Goal: Information Seeking & Learning: Check status

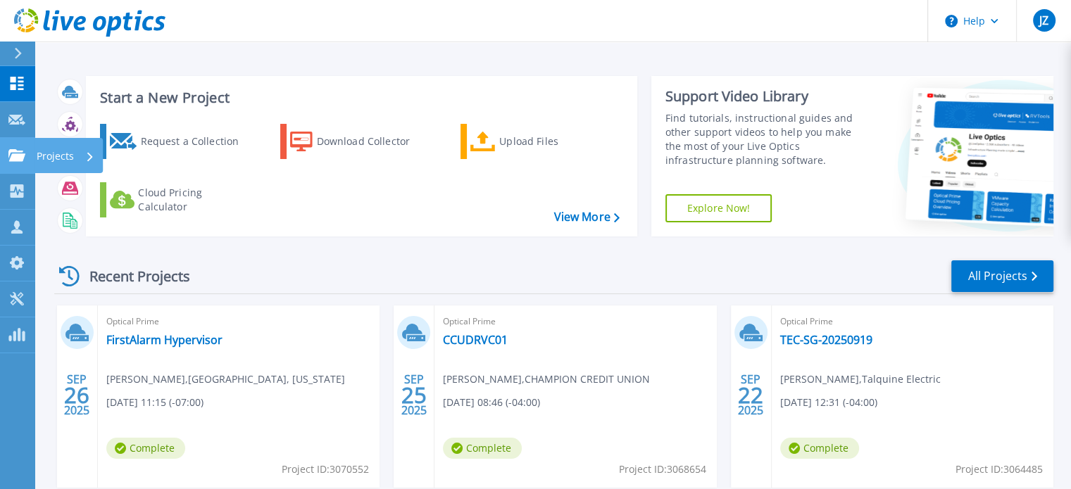
click at [20, 156] on icon at bounding box center [16, 155] width 17 height 12
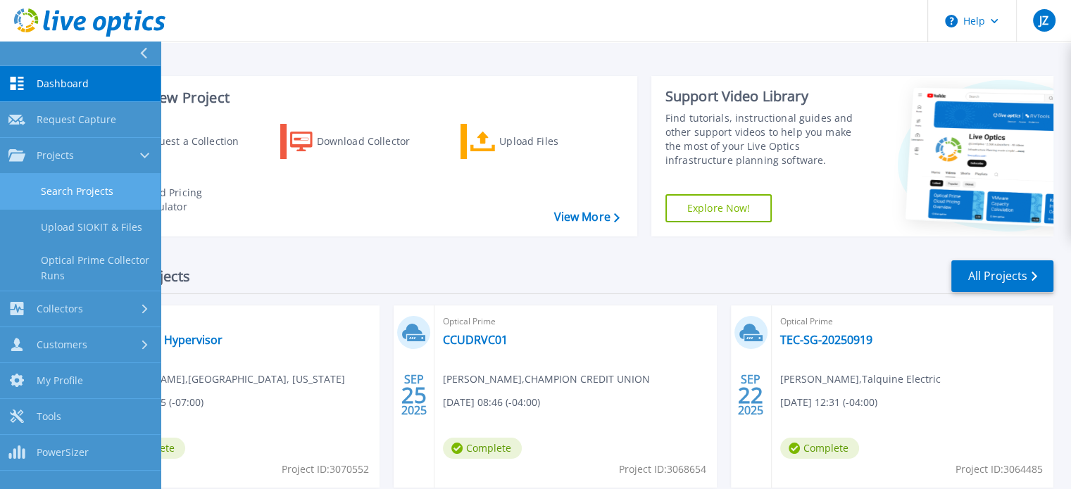
click at [63, 183] on link "Search Projects" at bounding box center [80, 192] width 161 height 36
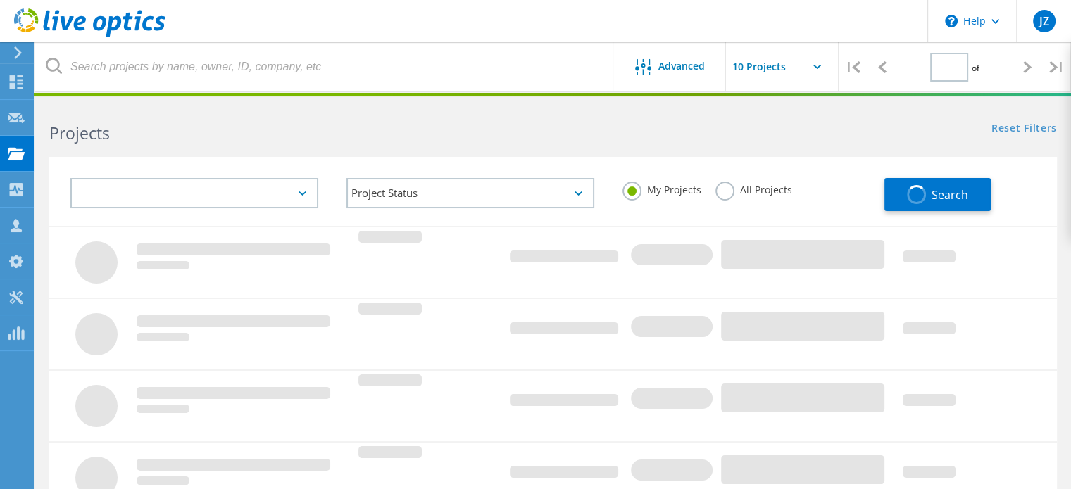
type input "1"
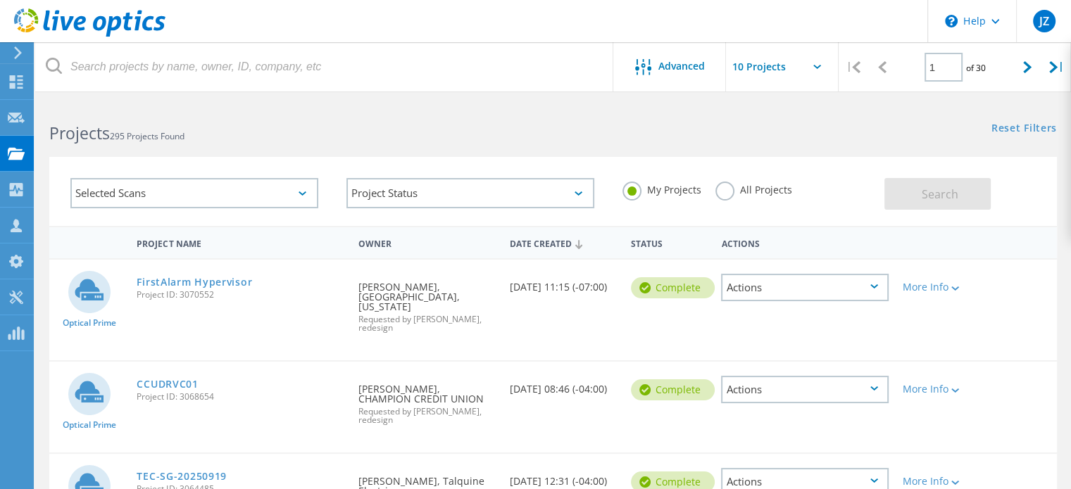
click at [727, 189] on label "All Projects" at bounding box center [753, 188] width 77 height 13
click at [0, 0] on input "All Projects" at bounding box center [0, 0] width 0 height 0
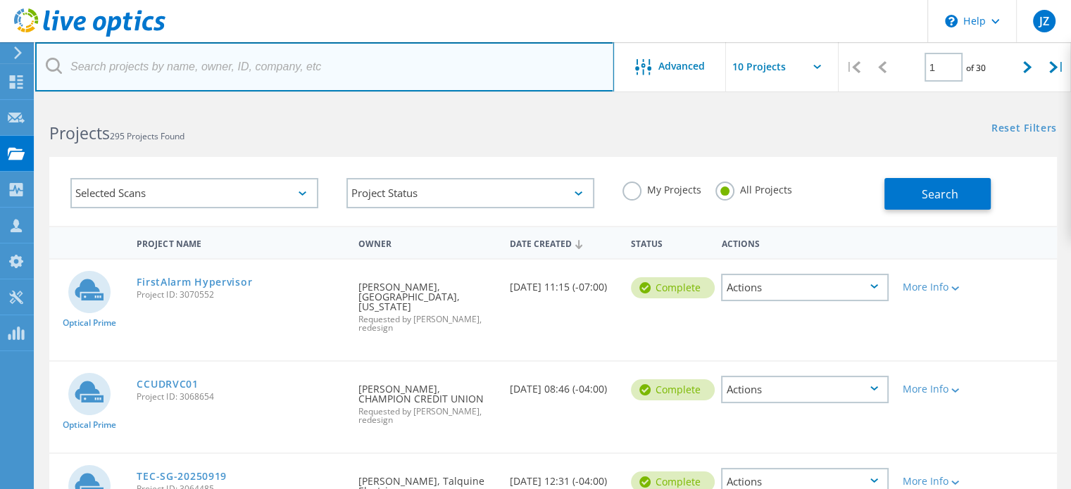
click at [299, 78] on input "text" at bounding box center [324, 66] width 579 height 49
type input "nextphase"
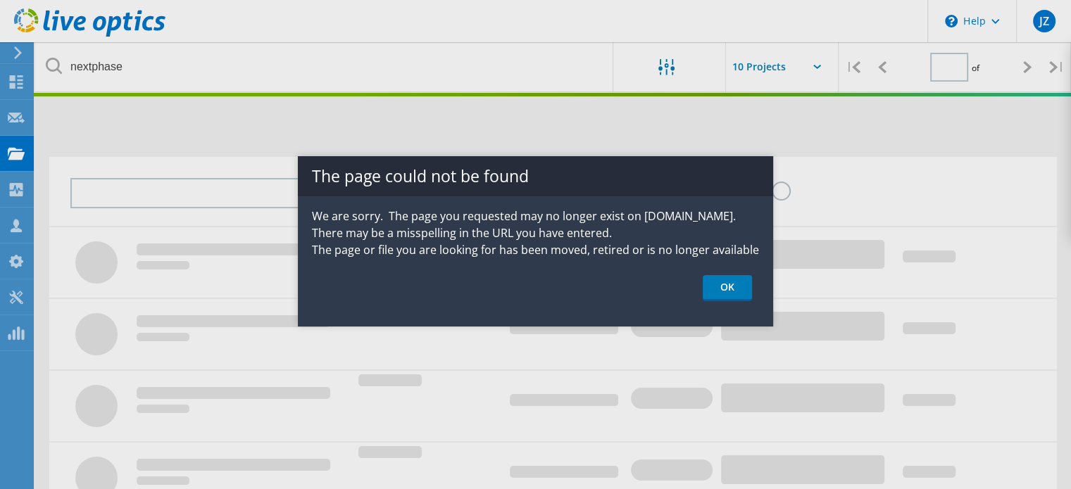
type input "1"
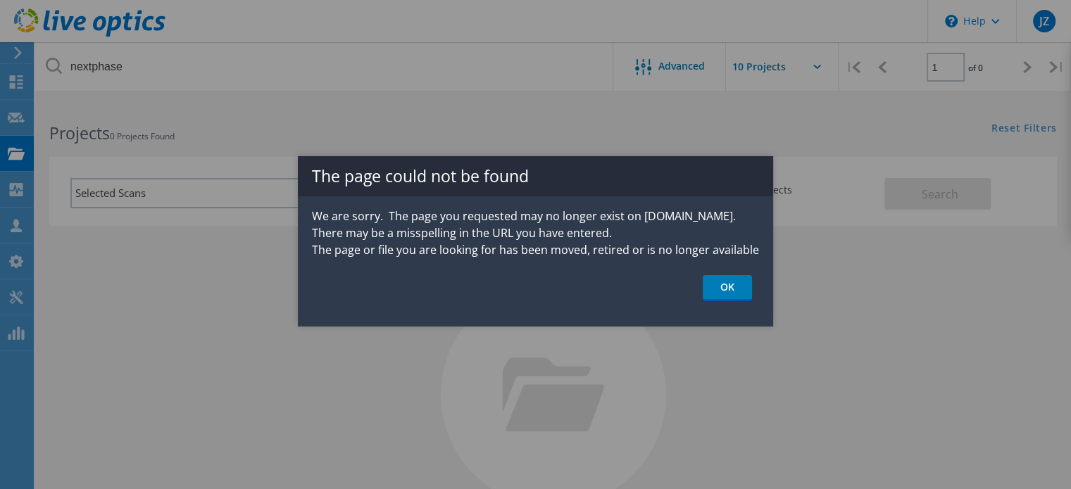
drag, startPoint x: 735, startPoint y: 294, endPoint x: 707, endPoint y: 296, distance: 28.2
click at [735, 294] on link "OK" at bounding box center [727, 288] width 49 height 26
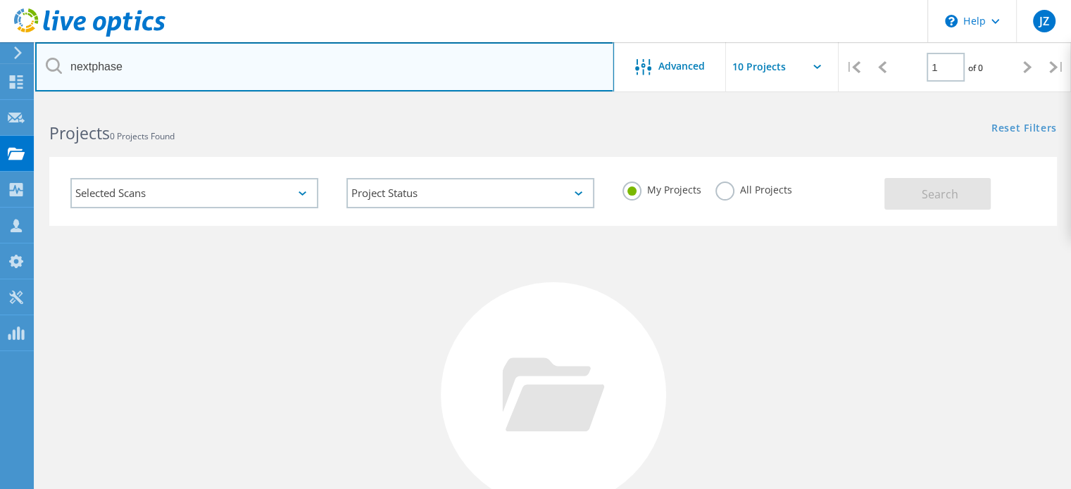
drag, startPoint x: 150, startPoint y: 47, endPoint x: 155, endPoint y: 61, distance: 14.9
click at [150, 47] on input "nextphase" at bounding box center [324, 66] width 579 height 49
click at [156, 65] on input "nextphase" at bounding box center [324, 66] width 579 height 49
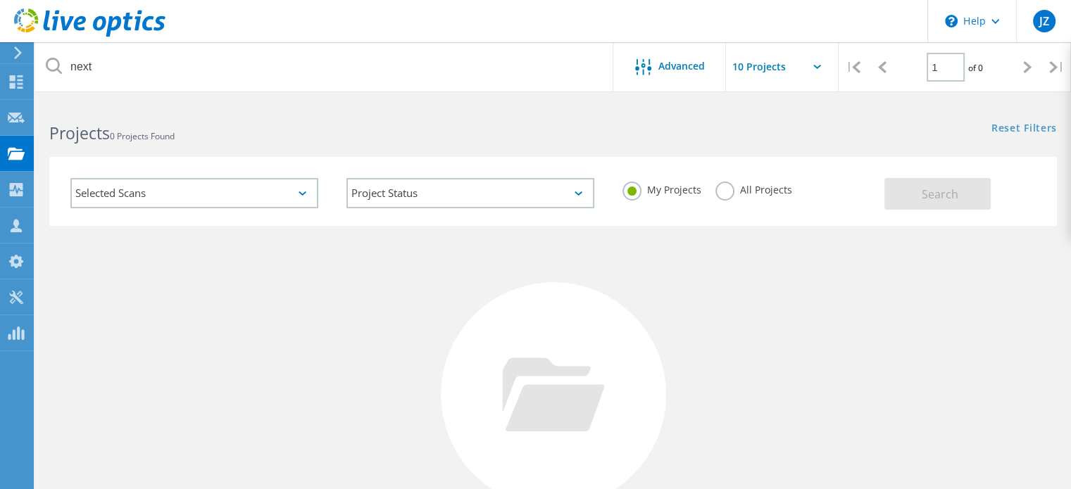
click at [725, 189] on label "All Projects" at bounding box center [753, 188] width 77 height 13
click at [0, 0] on input "All Projects" at bounding box center [0, 0] width 0 height 0
click at [1011, 188] on div "Search" at bounding box center [966, 187] width 165 height 46
click at [975, 193] on button "Search" at bounding box center [937, 194] width 106 height 32
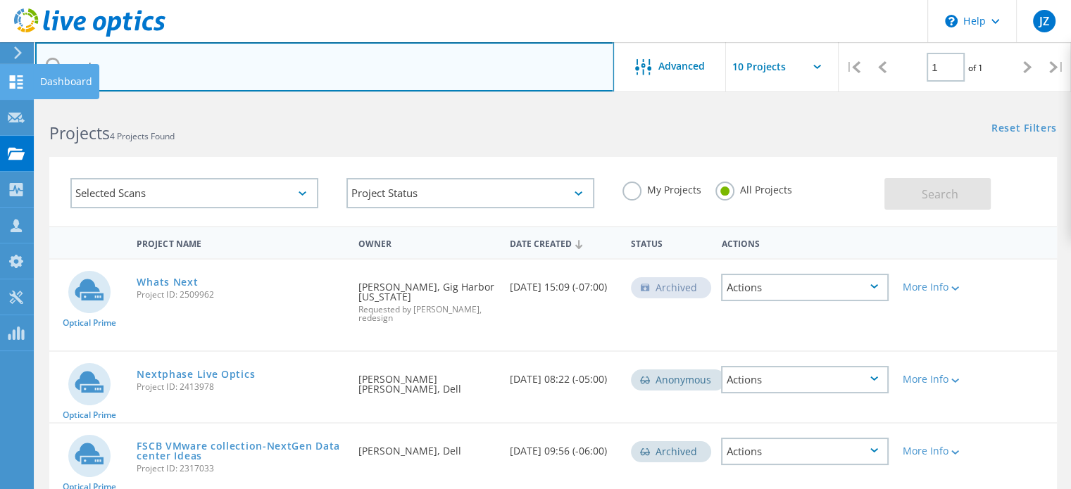
drag, startPoint x: 173, startPoint y: 62, endPoint x: 0, endPoint y: 64, distance: 173.2
click at [0, 102] on div "\n Help Explore Helpful Articles Contact Support JZ Partner Team Member Jordan …" at bounding box center [535, 375] width 1071 height 546
click at [329, 61] on input "nex" at bounding box center [324, 66] width 579 height 49
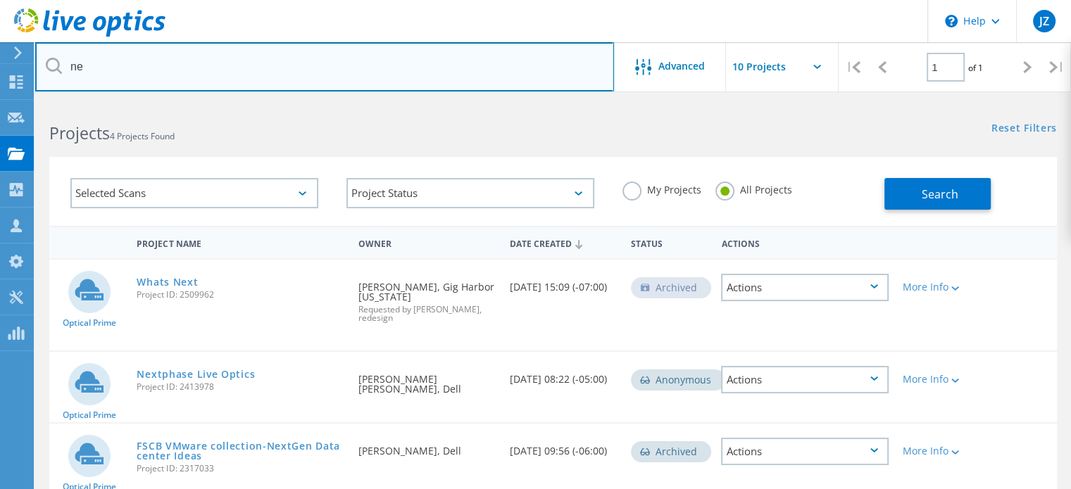
type input "n"
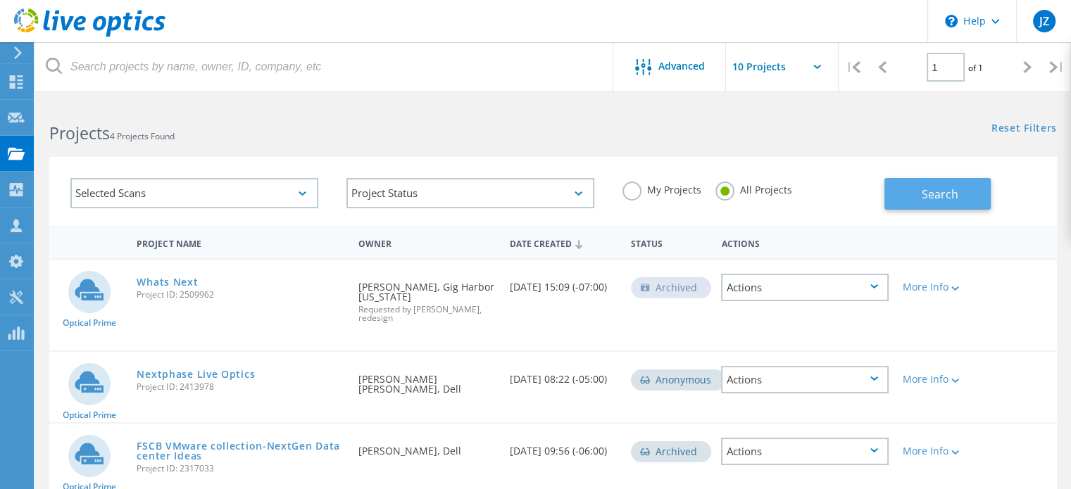
click at [913, 197] on button "Search" at bounding box center [937, 194] width 106 height 32
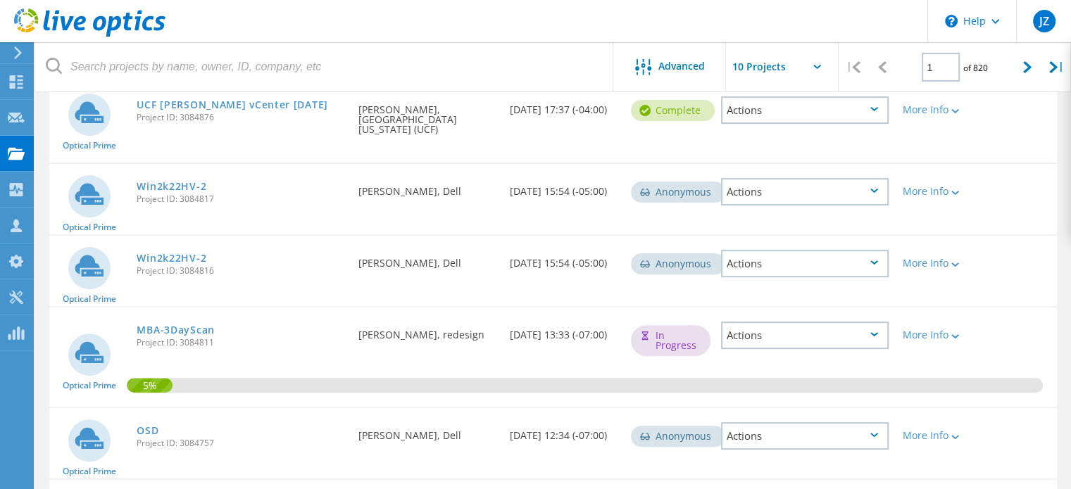
scroll to position [423, 0]
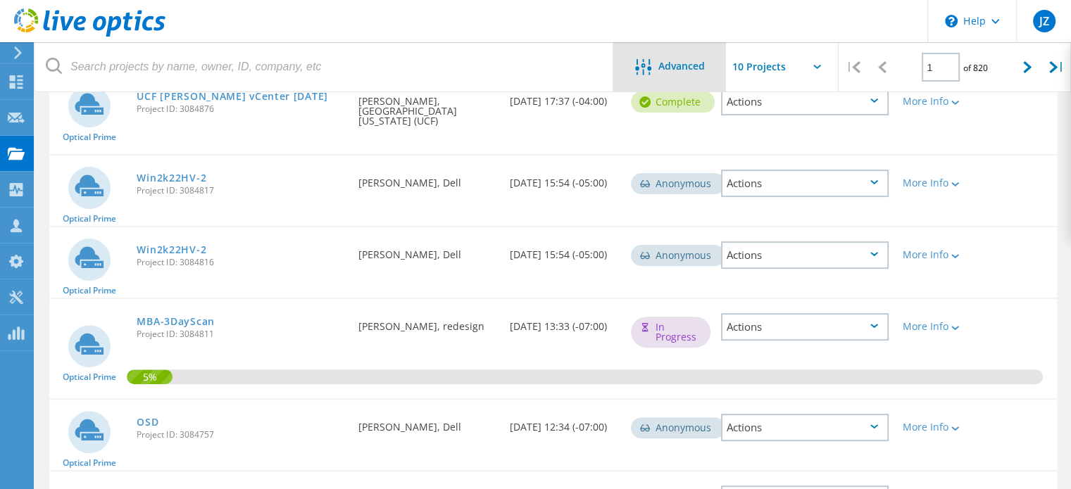
click at [677, 77] on div "Advanced" at bounding box center [669, 66] width 113 height 49
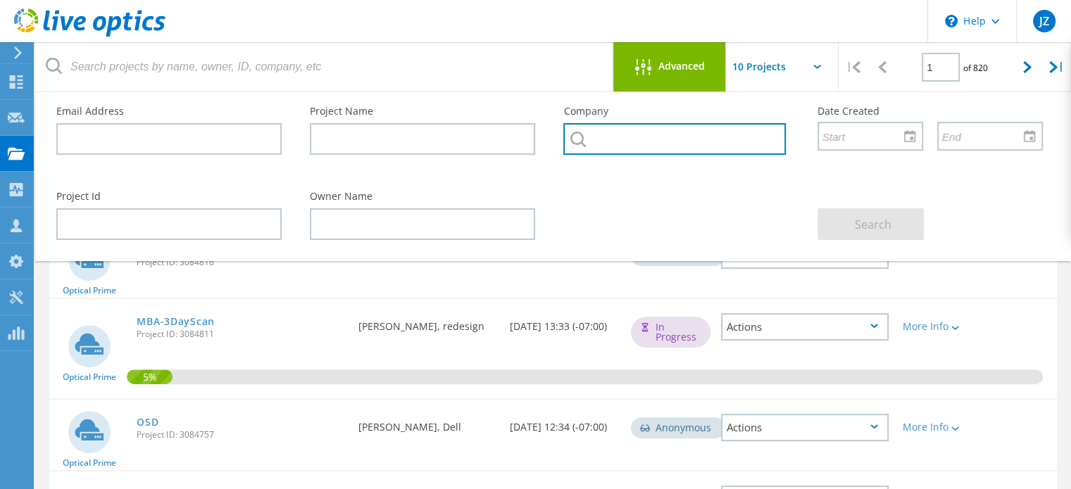
click at [680, 146] on input "text" at bounding box center [674, 139] width 222 height 32
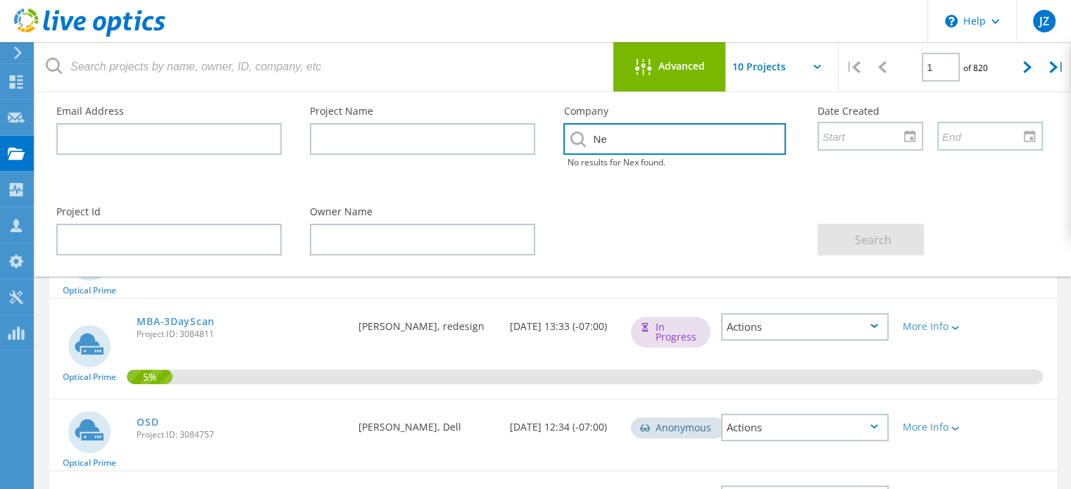
type input "N"
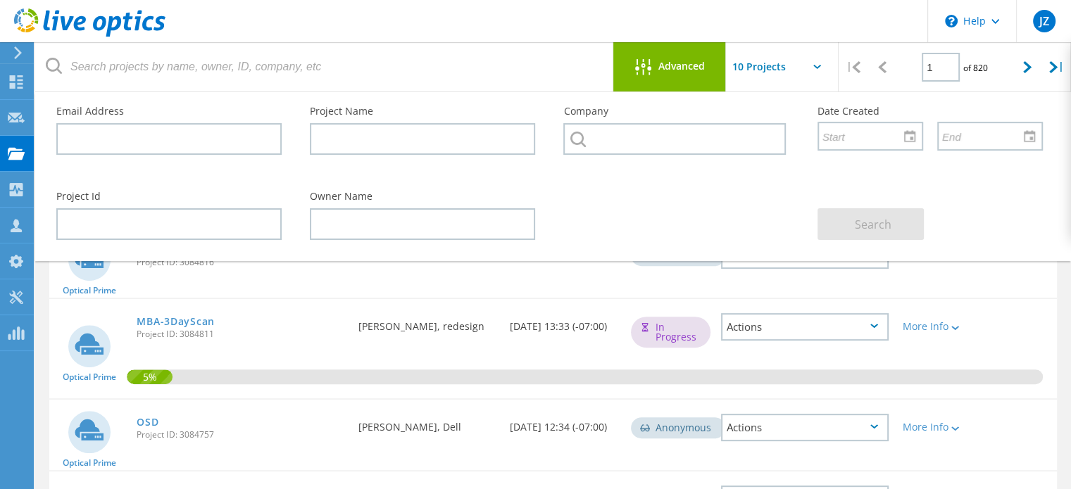
click at [592, 330] on div "Date Created 10/08/2025, 13:33 (-07:00)" at bounding box center [563, 322] width 121 height 46
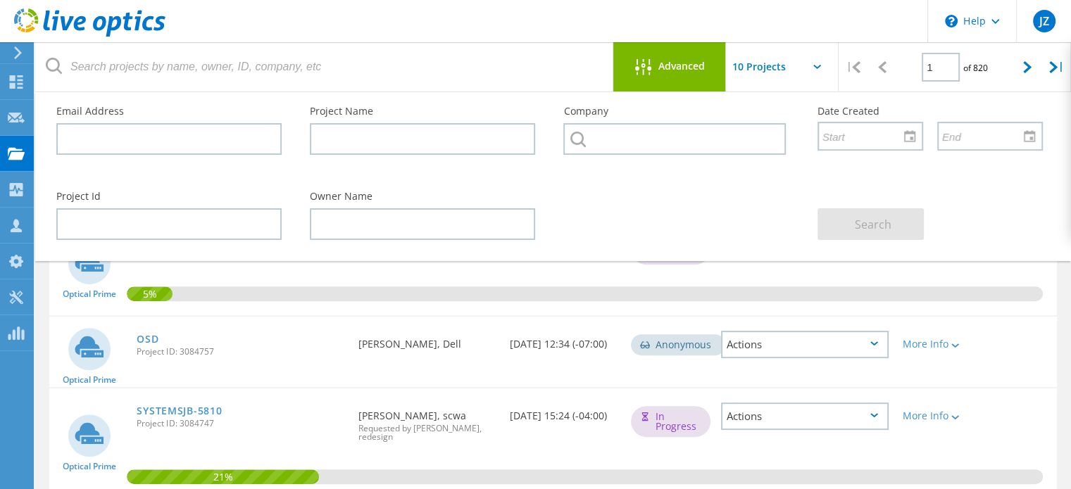
scroll to position [634, 0]
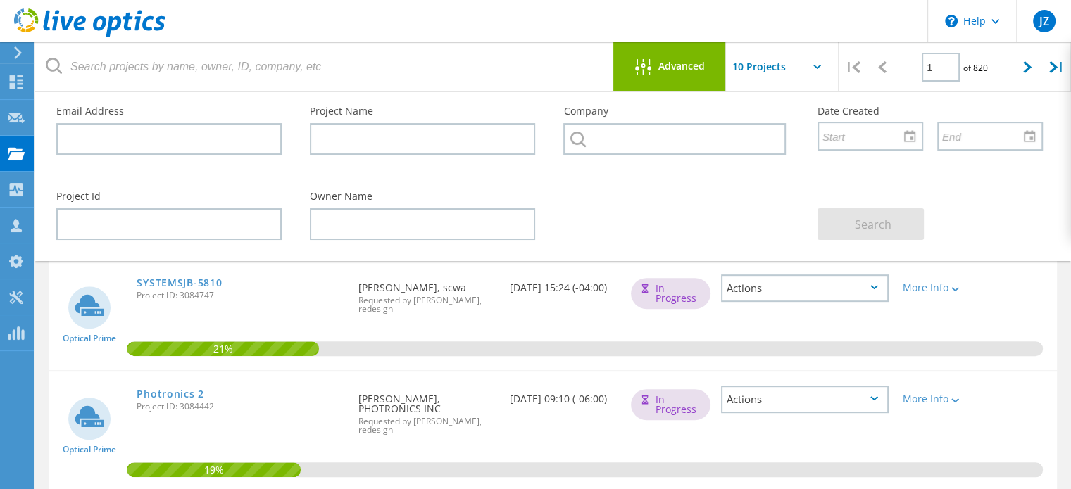
click at [705, 64] on div "Advanced" at bounding box center [669, 68] width 113 height 18
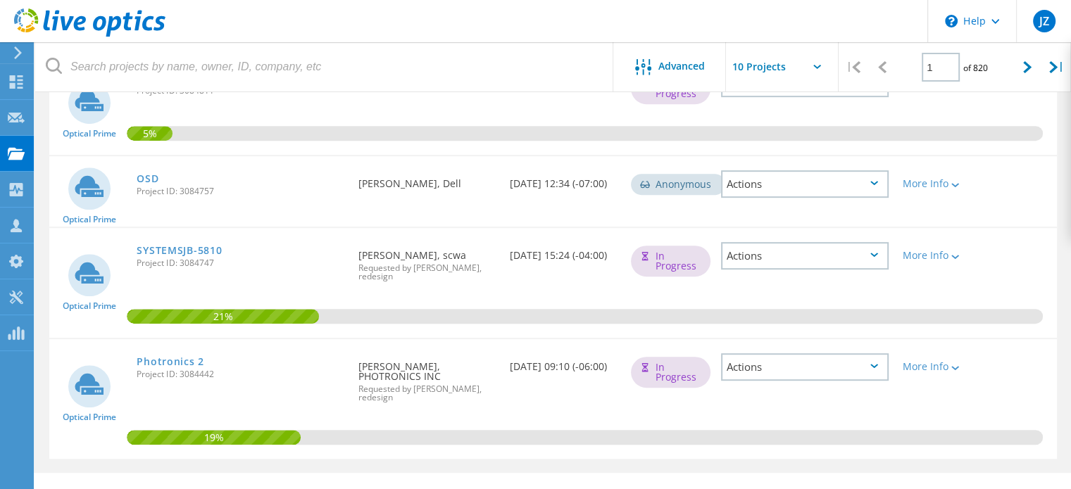
scroll to position [679, 0]
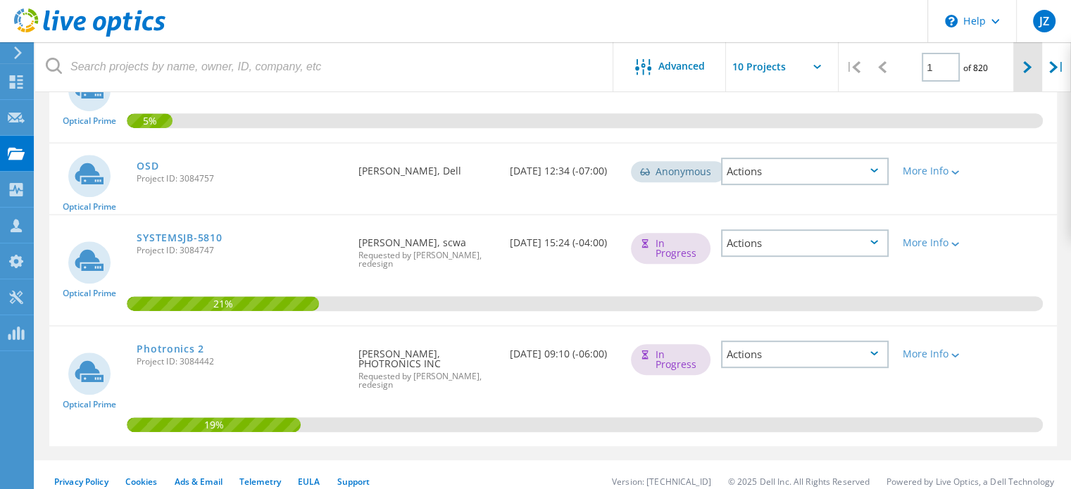
click at [1020, 64] on div at bounding box center [1027, 67] width 29 height 50
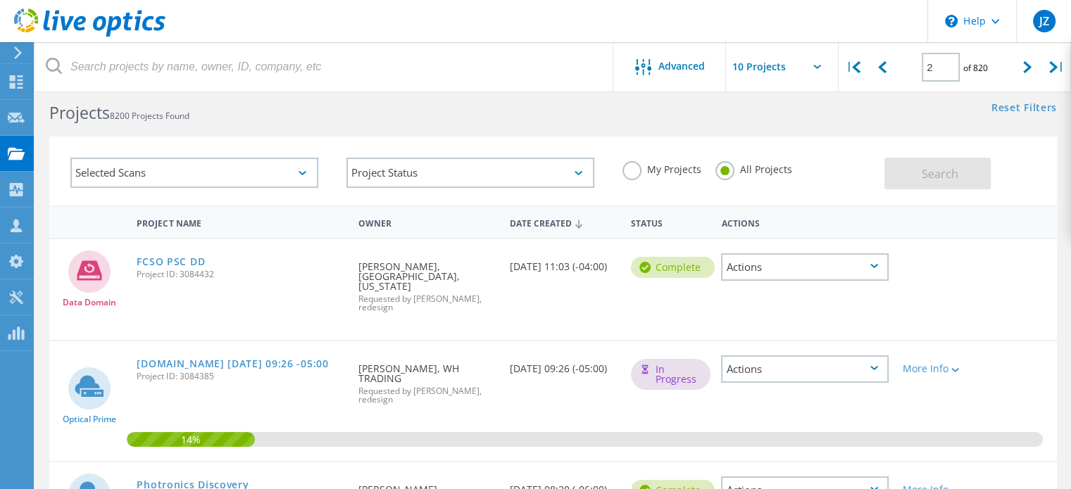
scroll to position [0, 0]
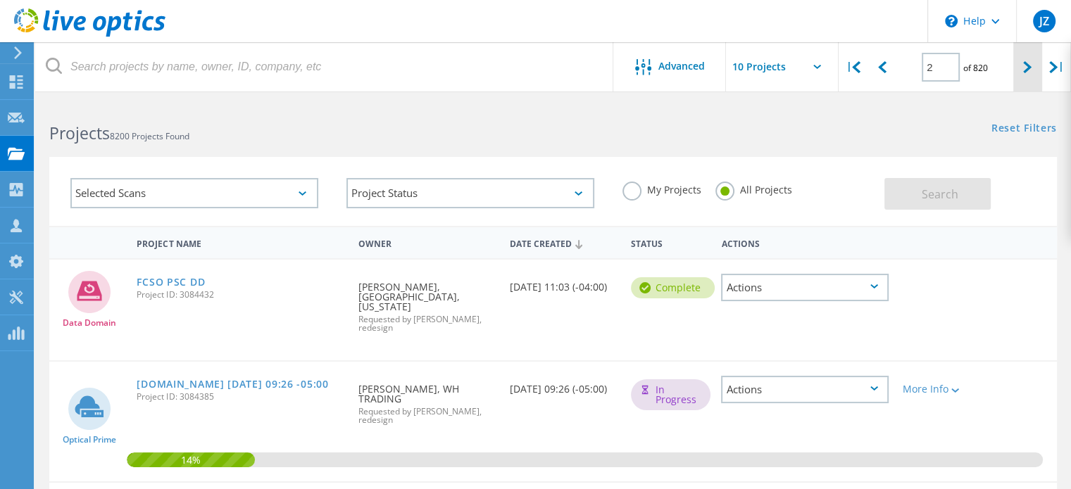
click at [1023, 77] on div at bounding box center [1027, 67] width 29 height 50
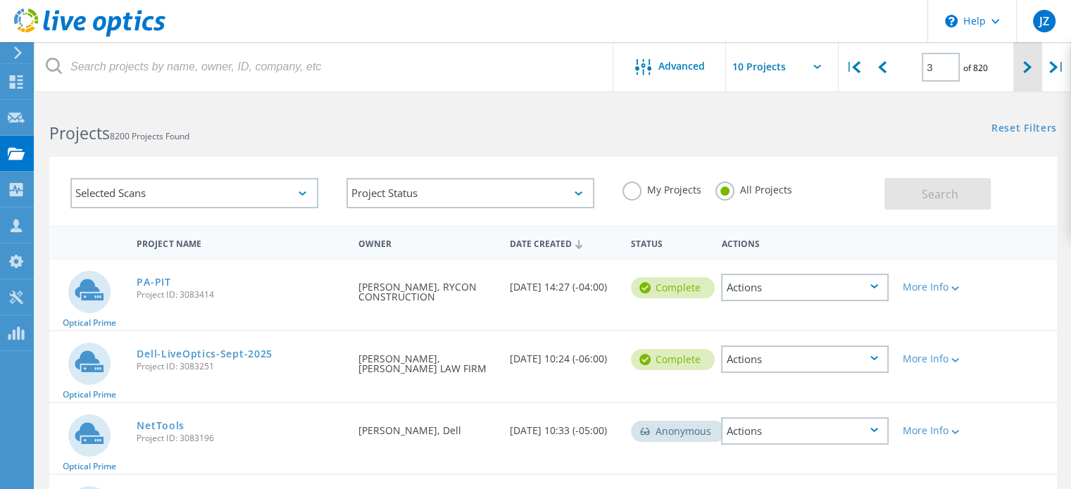
click at [1021, 64] on div at bounding box center [1027, 67] width 29 height 50
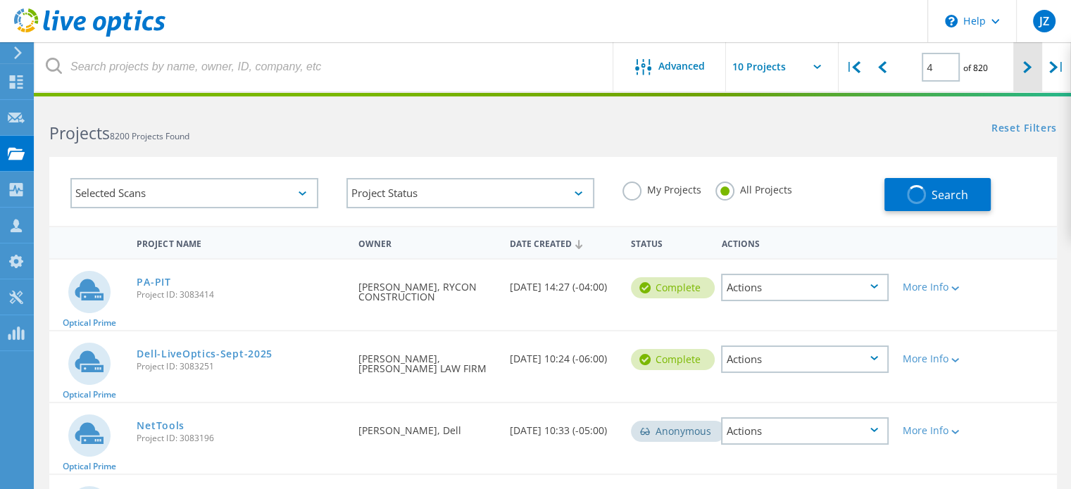
click at [1021, 64] on div at bounding box center [1027, 67] width 29 height 50
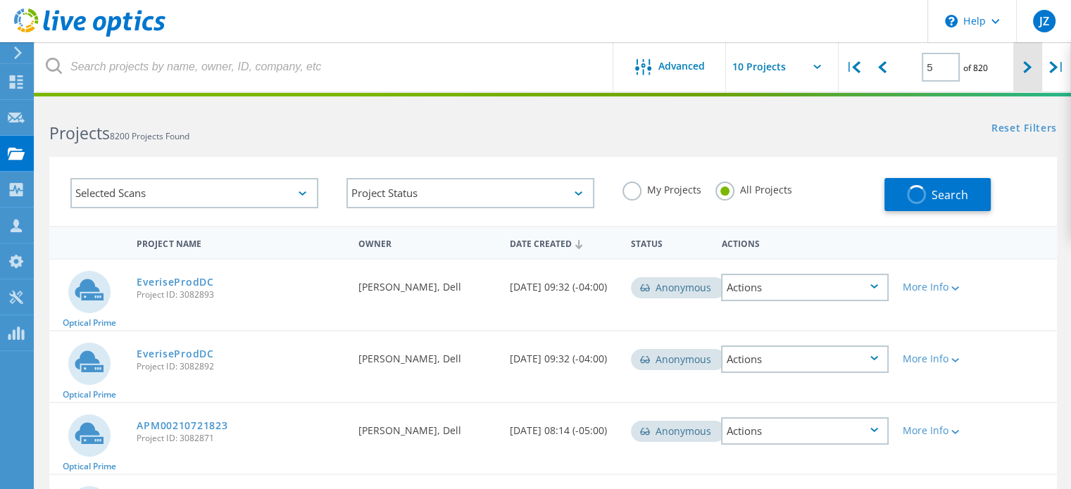
click at [1021, 64] on div at bounding box center [1027, 67] width 29 height 50
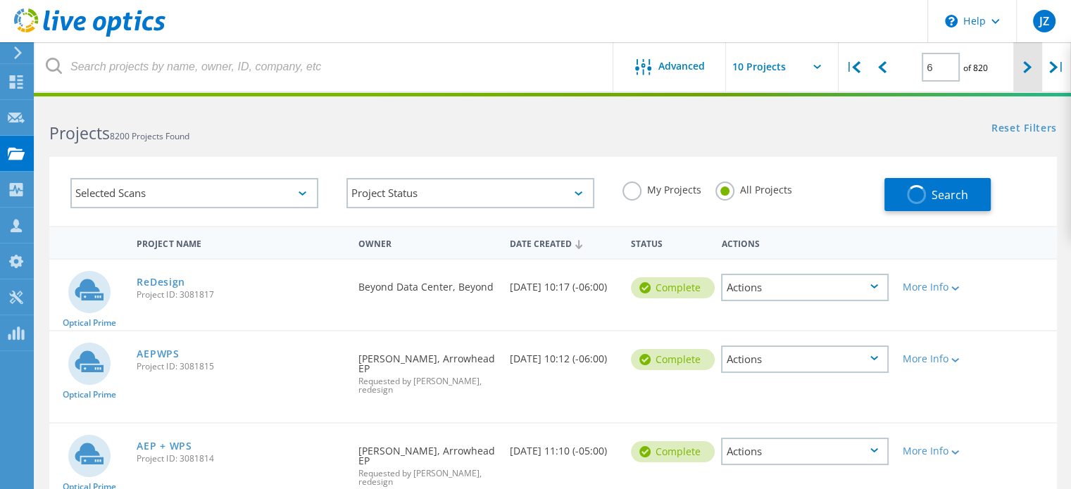
click at [1021, 64] on div at bounding box center [1027, 67] width 29 height 50
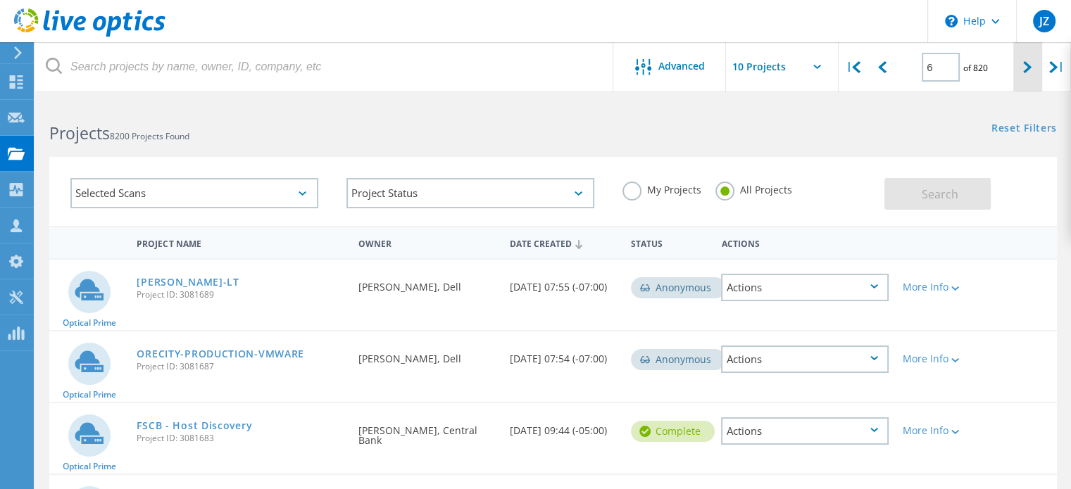
click at [1021, 64] on div at bounding box center [1027, 67] width 29 height 50
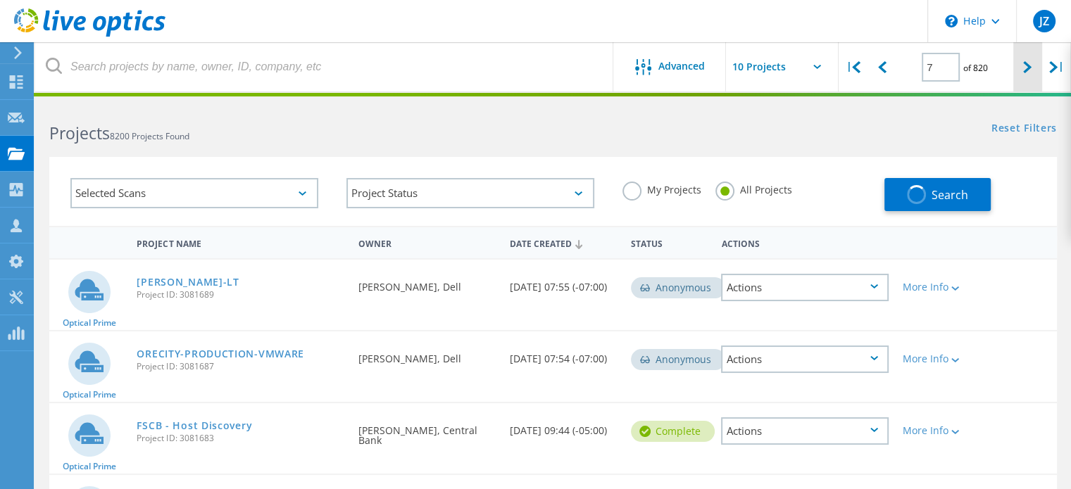
click at [1021, 64] on div at bounding box center [1027, 67] width 29 height 50
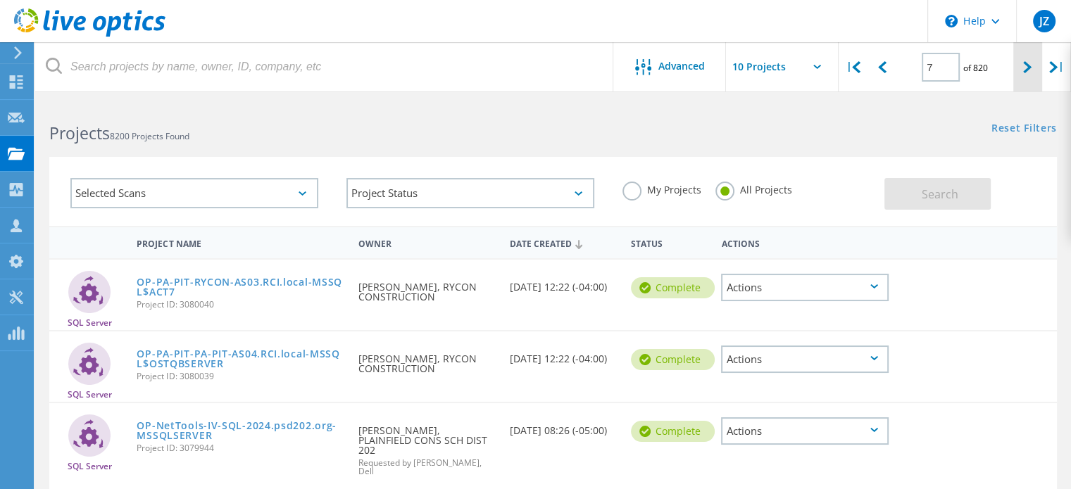
click at [1021, 64] on div at bounding box center [1027, 67] width 29 height 50
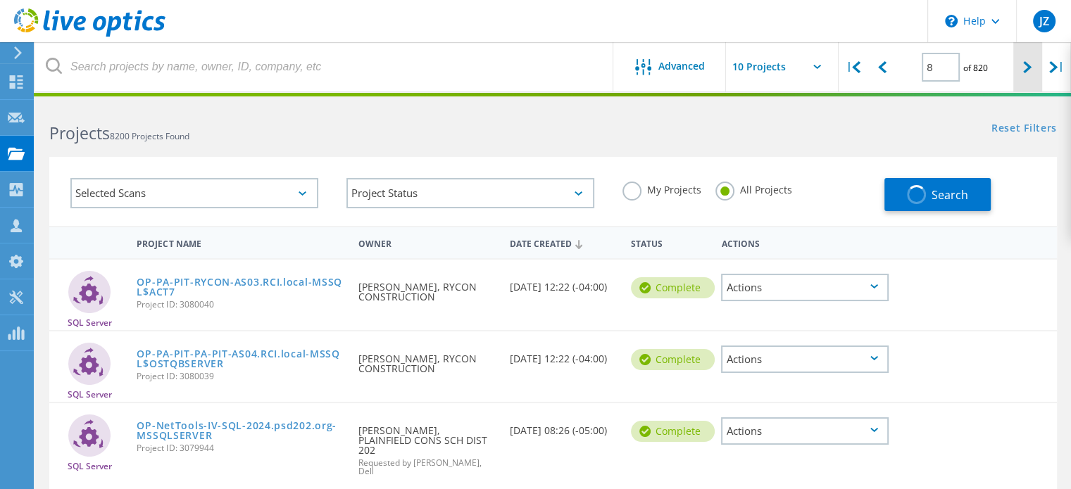
click at [1021, 64] on div at bounding box center [1027, 67] width 29 height 50
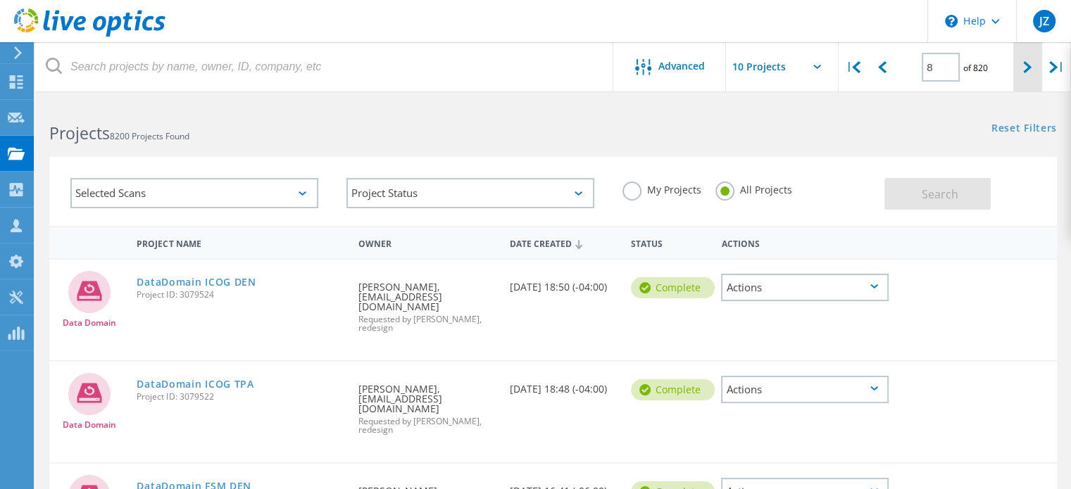
click at [1021, 64] on div at bounding box center [1027, 67] width 29 height 50
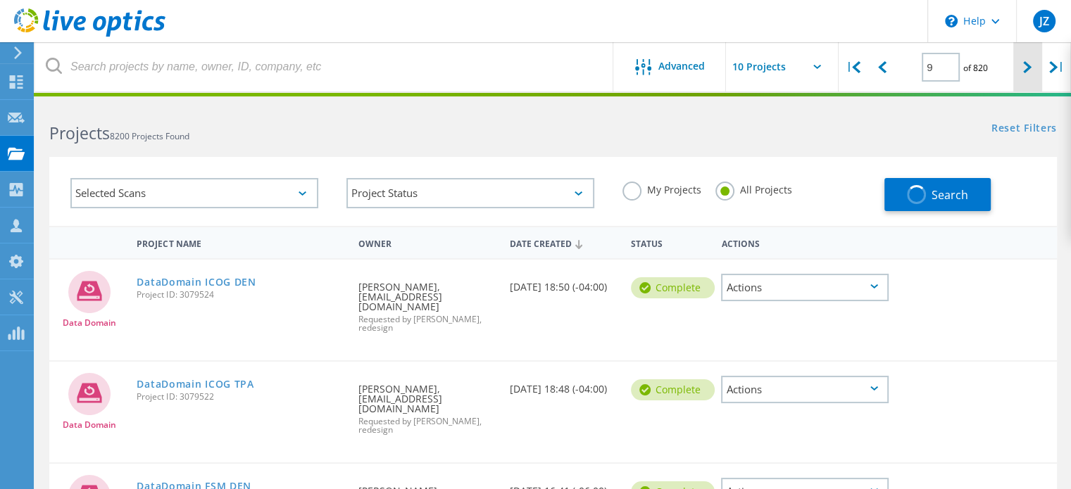
click at [1021, 64] on div at bounding box center [1027, 67] width 29 height 50
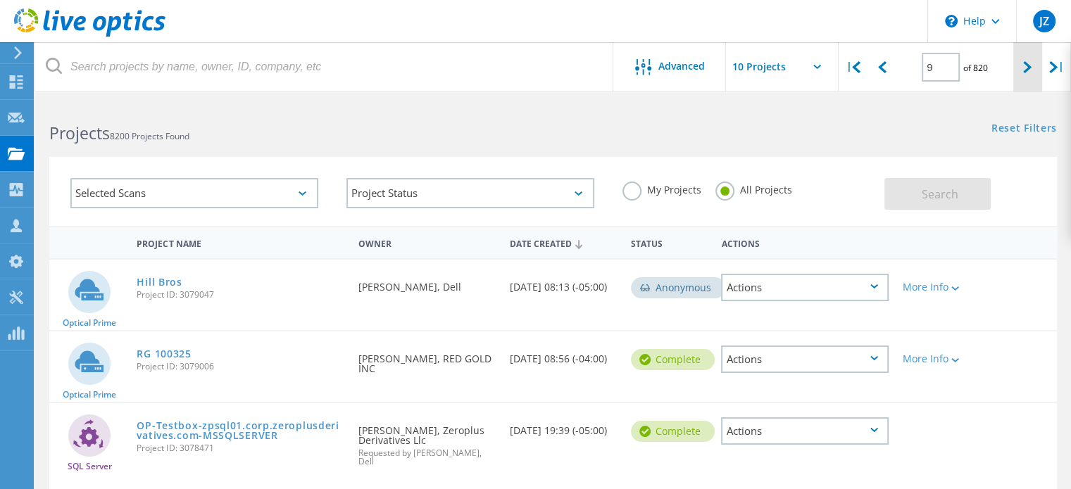
click at [1021, 64] on div at bounding box center [1027, 67] width 29 height 50
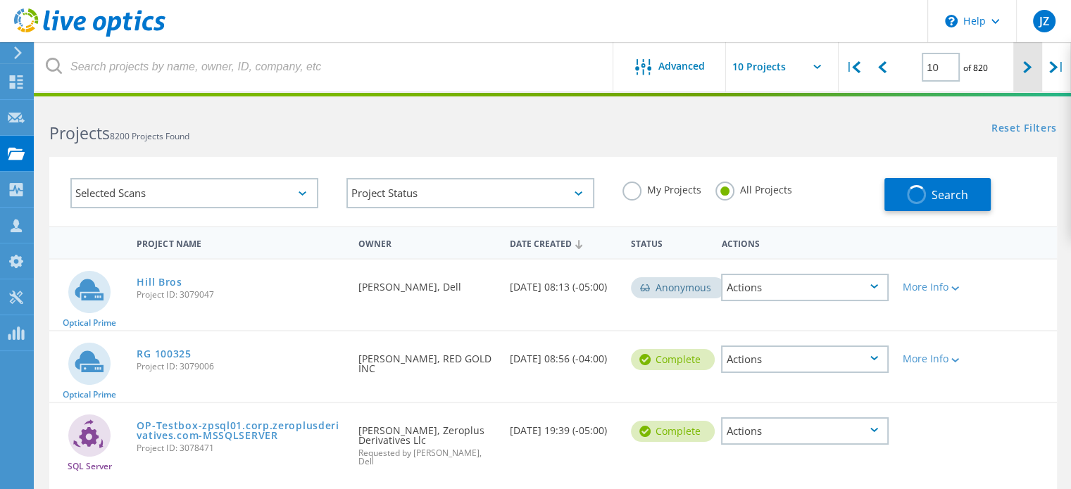
click at [1021, 64] on div at bounding box center [1027, 67] width 29 height 50
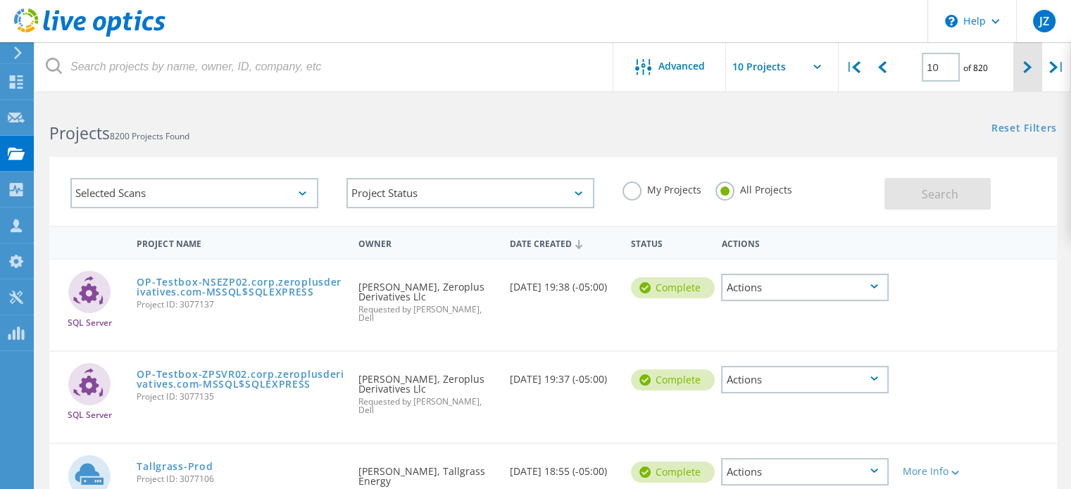
click at [1021, 64] on div at bounding box center [1027, 67] width 29 height 50
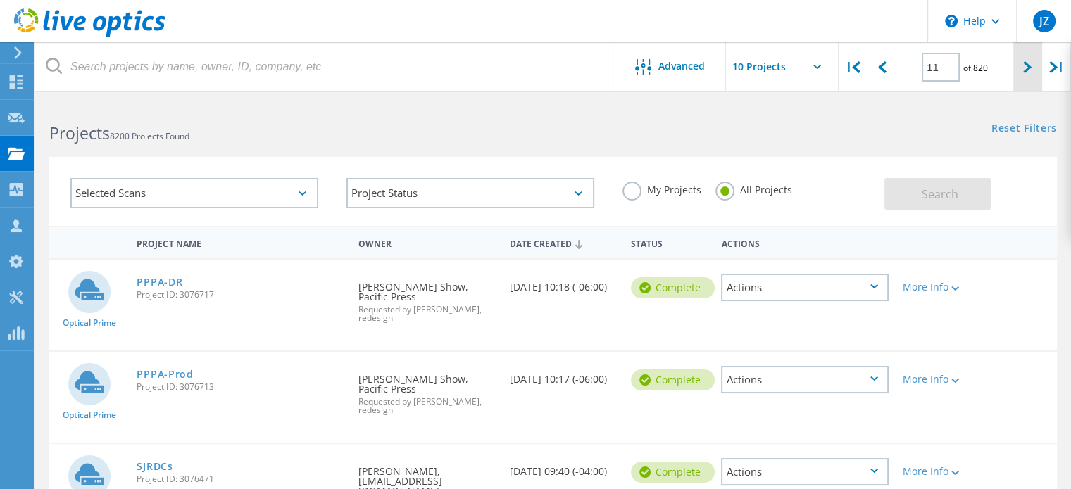
click at [1021, 64] on div at bounding box center [1027, 67] width 29 height 50
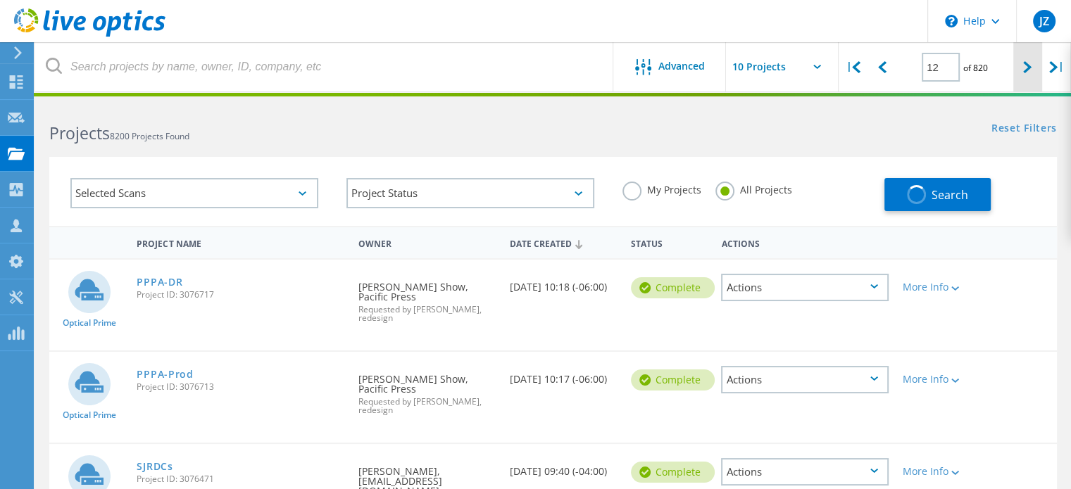
click at [1020, 64] on div at bounding box center [1027, 67] width 29 height 50
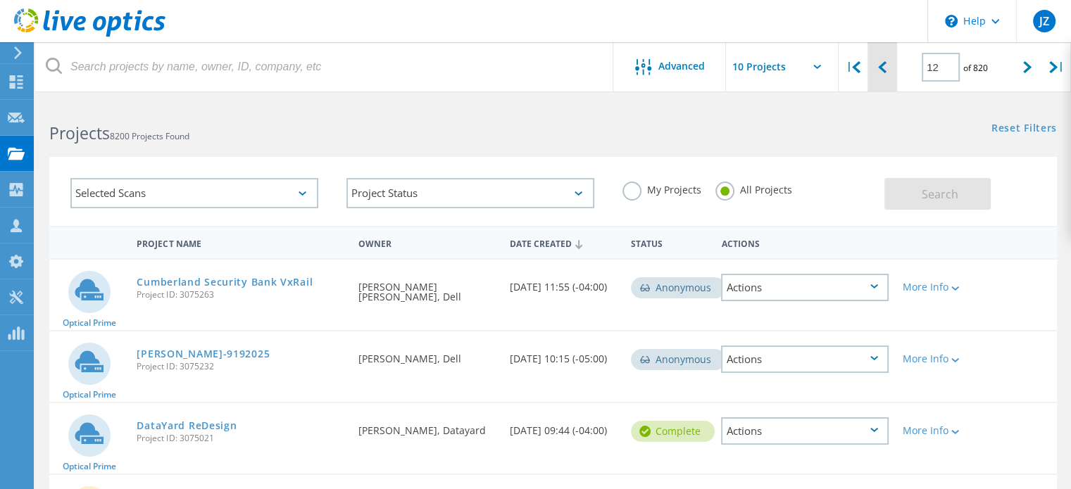
click at [880, 68] on icon at bounding box center [882, 67] width 8 height 12
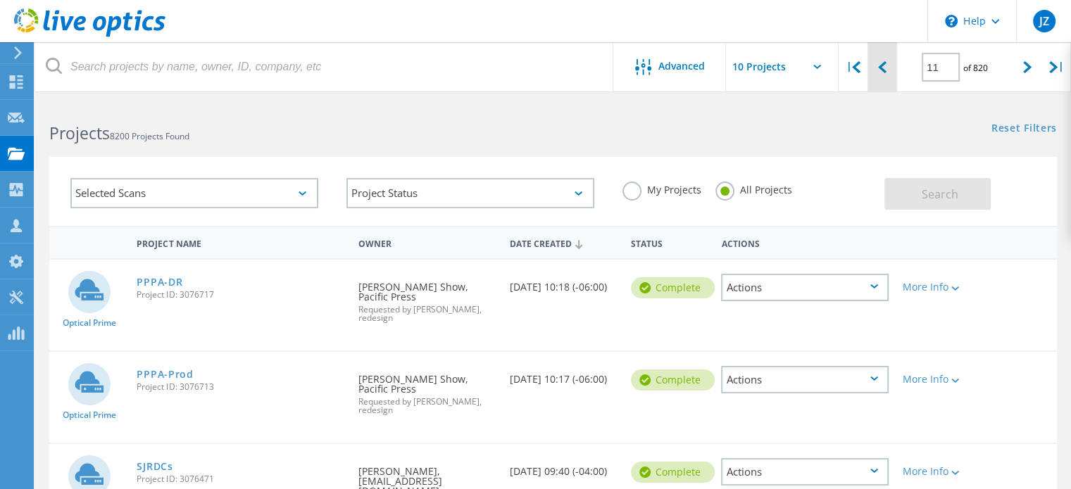
click at [880, 72] on icon at bounding box center [882, 67] width 8 height 12
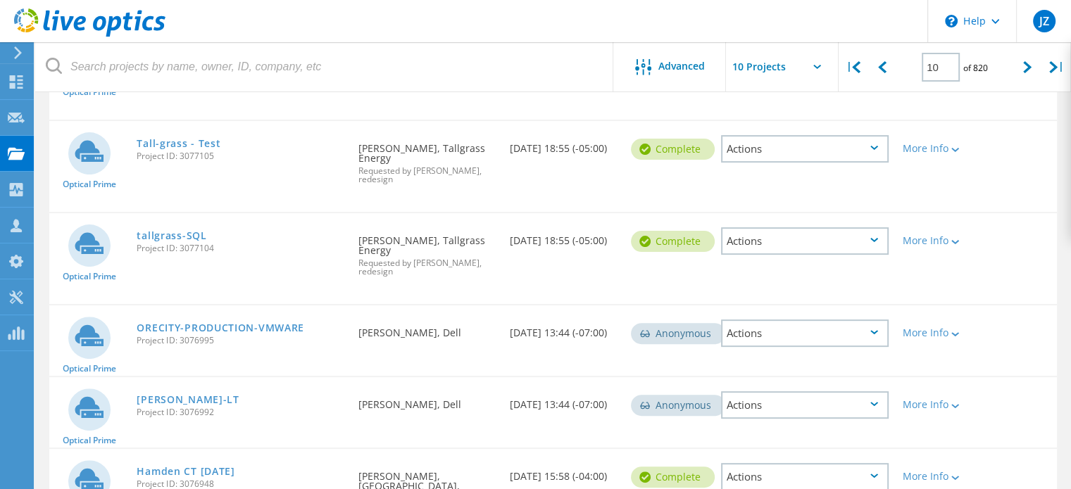
scroll to position [375, 0]
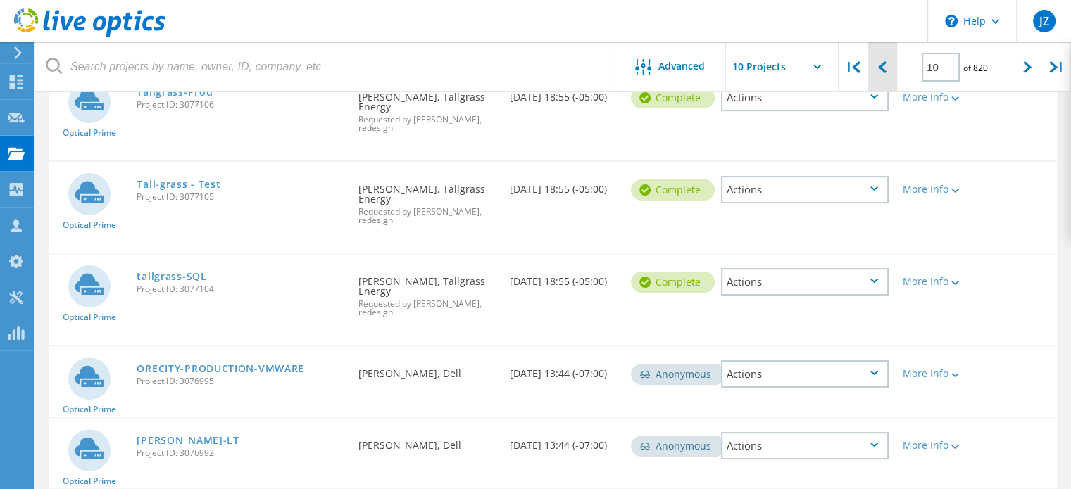
click at [890, 72] on div at bounding box center [882, 67] width 29 height 50
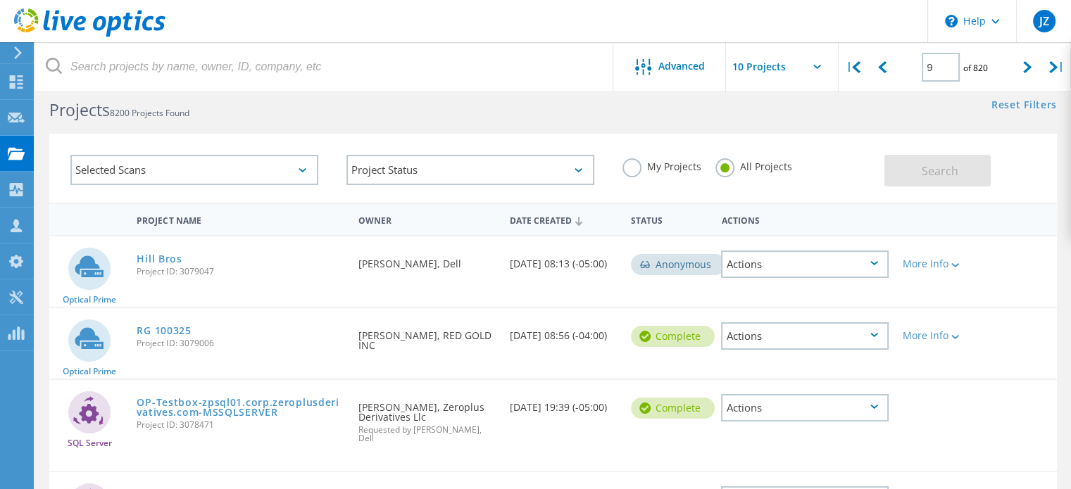
scroll to position [0, 0]
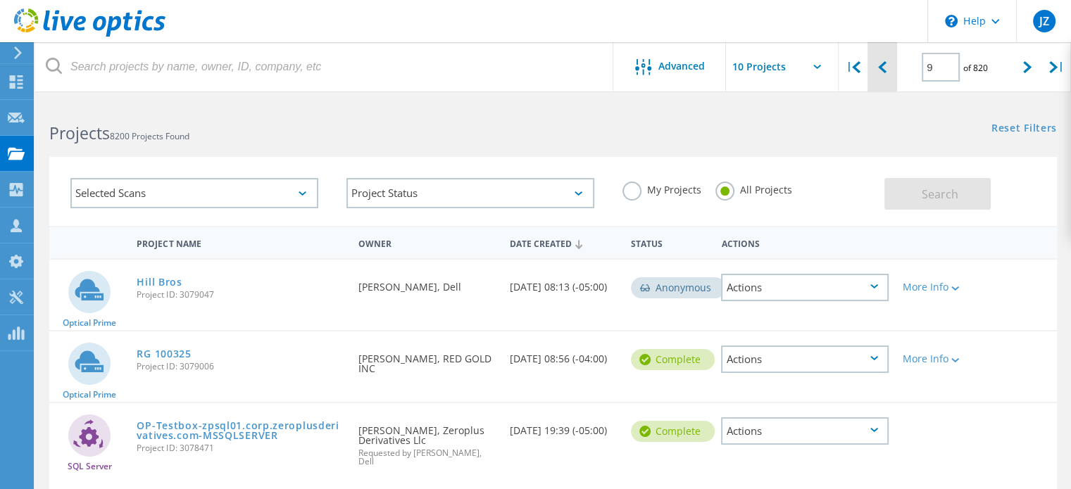
click at [882, 71] on icon at bounding box center [882, 67] width 8 height 12
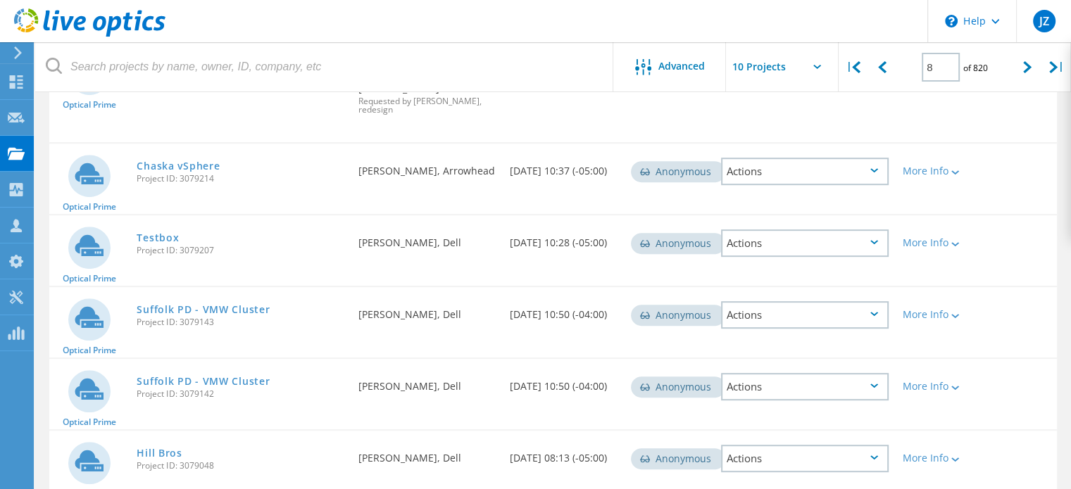
scroll to position [642, 0]
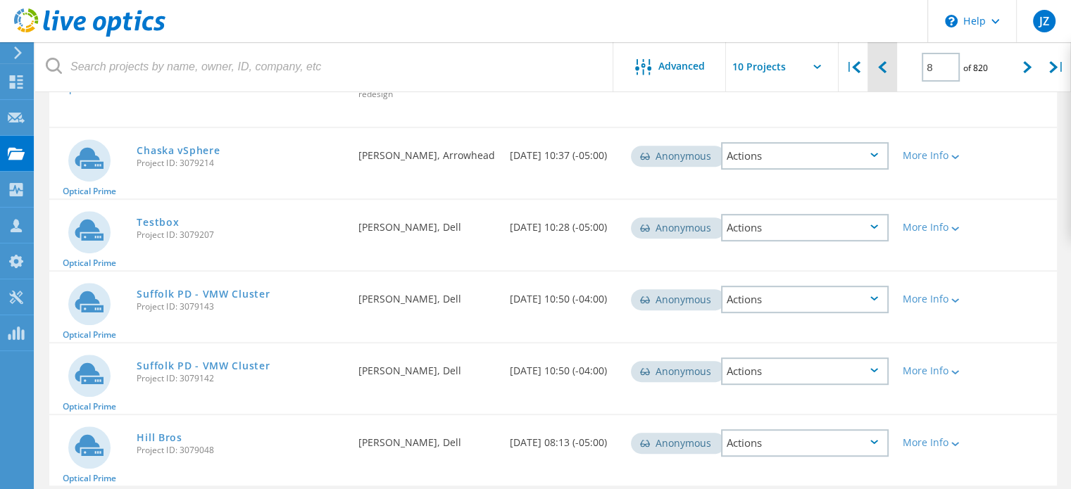
click at [884, 75] on div at bounding box center [882, 67] width 29 height 50
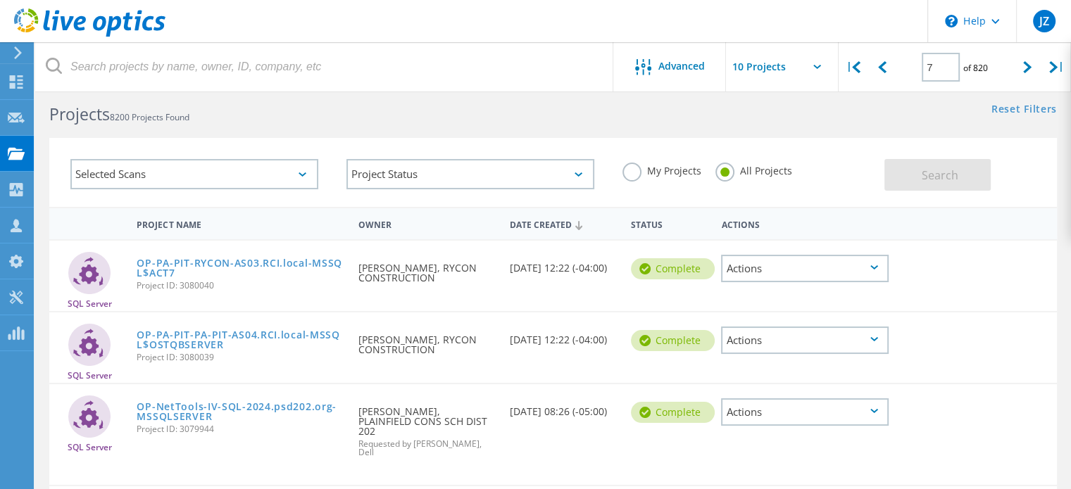
scroll to position [8, 0]
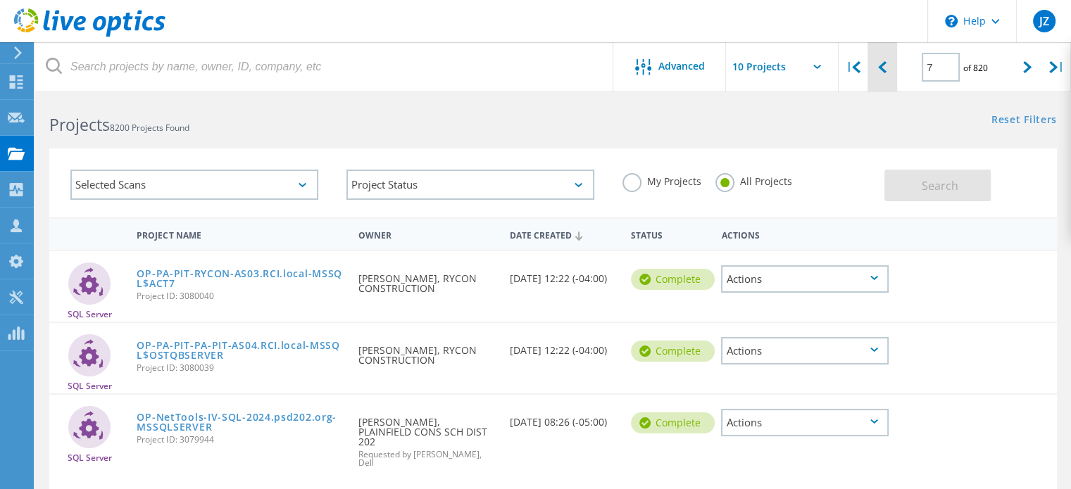
click at [879, 80] on div at bounding box center [882, 67] width 29 height 50
type input "6"
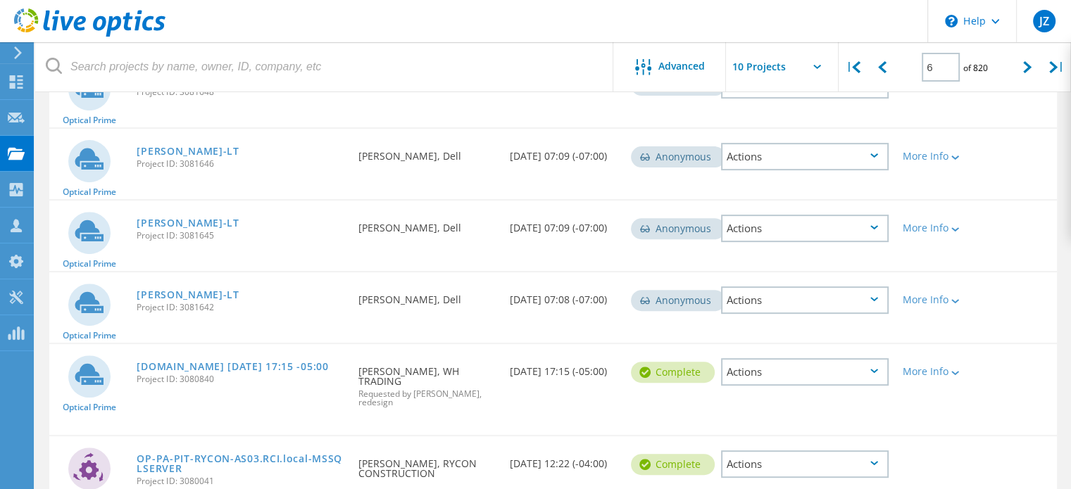
scroll to position [501, 0]
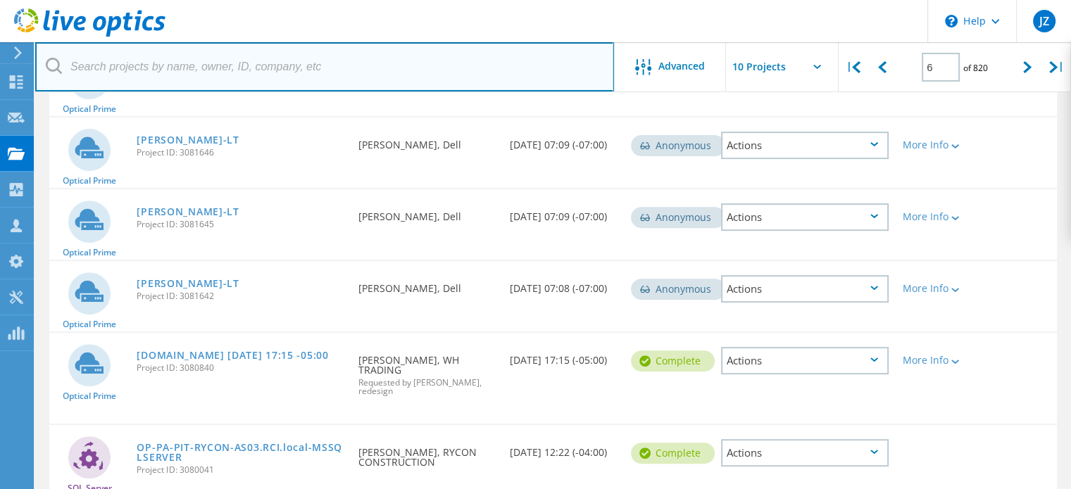
click at [307, 66] on input "text" at bounding box center [324, 66] width 579 height 49
paste input "nextphasemed.com"
type input "nextphasemed.com"
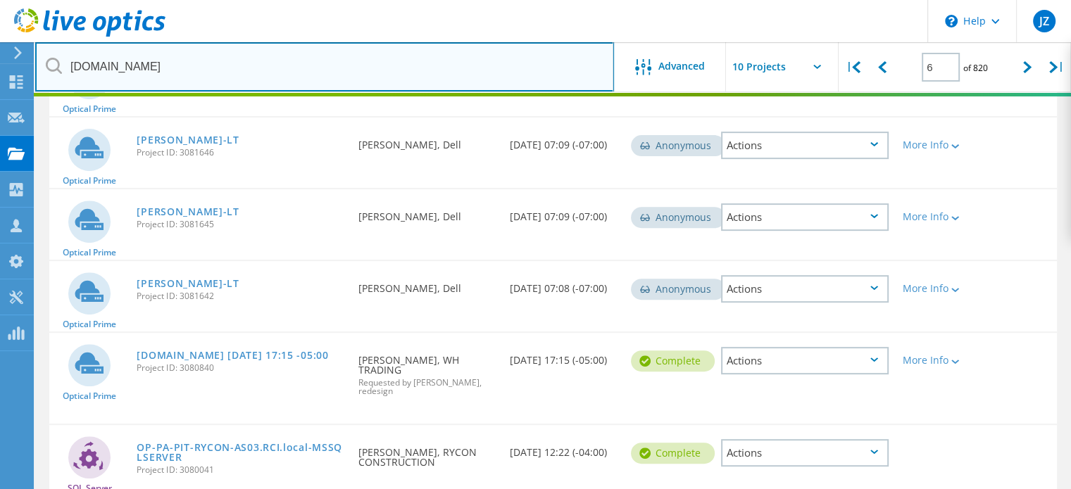
type input "1"
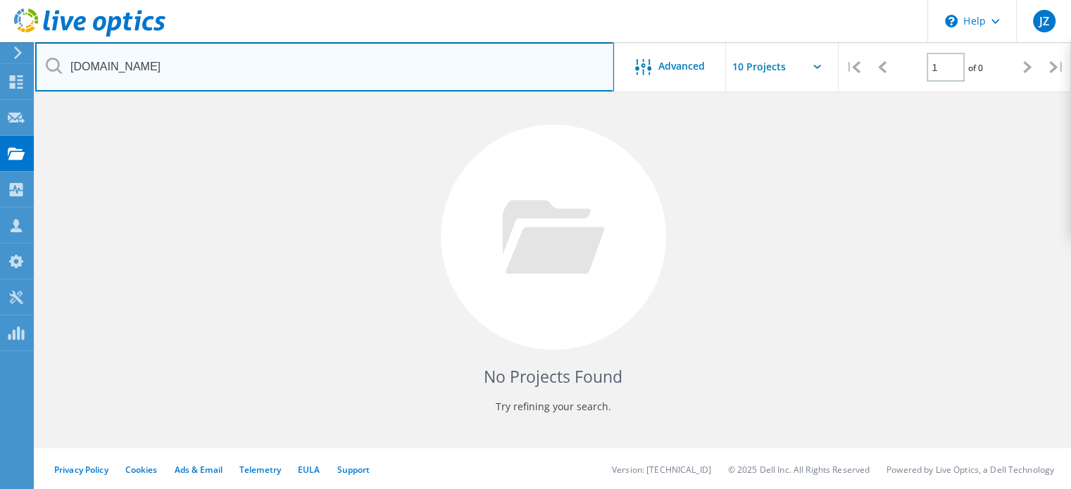
drag, startPoint x: 307, startPoint y: 66, endPoint x: 0, endPoint y: 53, distance: 307.3
click at [0, 53] on div "\n Help Explore Helpful Articles Contact Support JZ Partner Team Member Jordan …" at bounding box center [535, 217] width 1071 height 546
type input "n"
type input "VxRail"
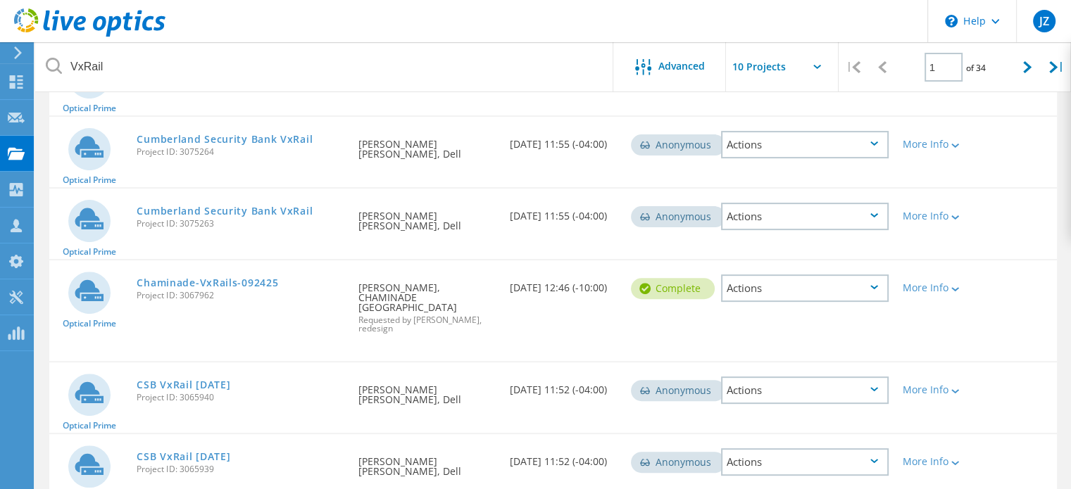
scroll to position [360, 0]
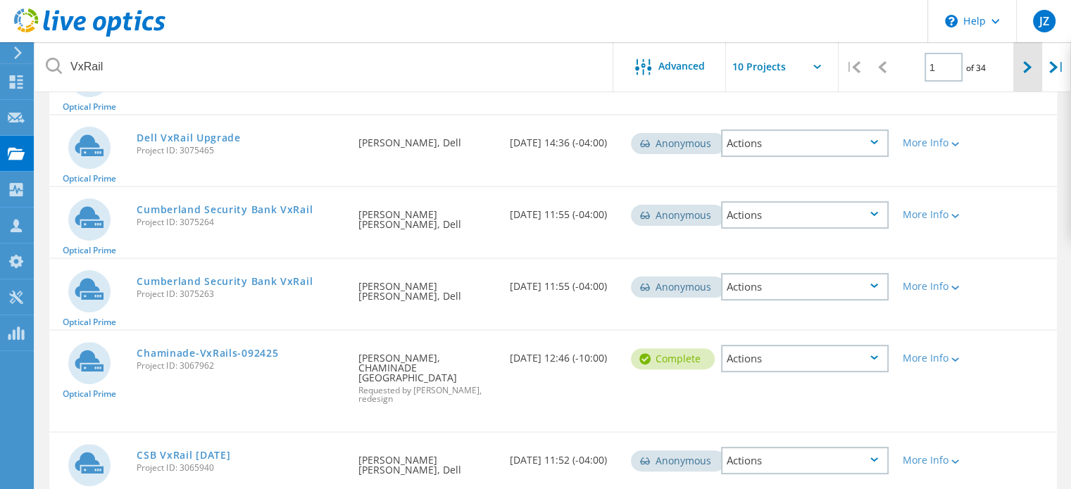
click at [1017, 70] on div at bounding box center [1027, 67] width 29 height 50
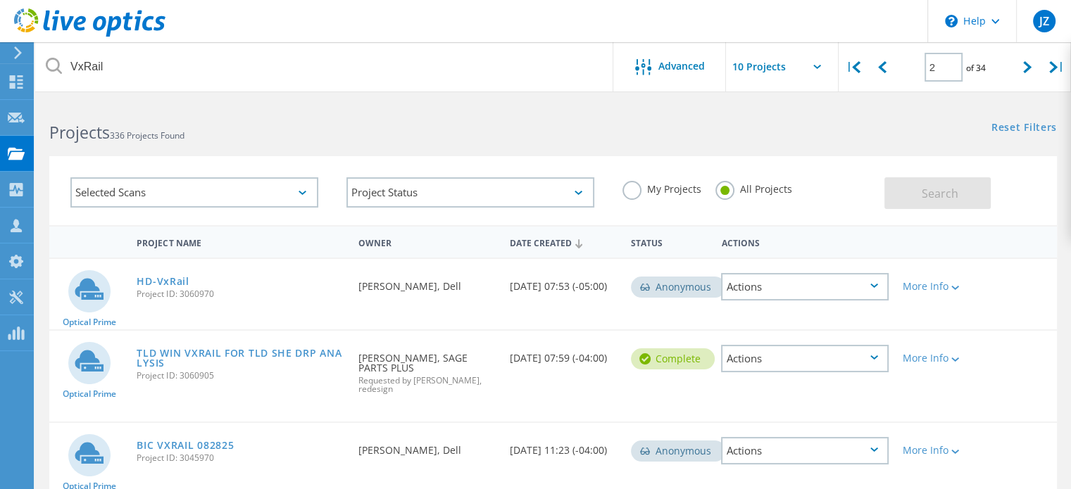
scroll to position [0, 0]
click at [880, 70] on icon at bounding box center [882, 67] width 8 height 12
type input "1"
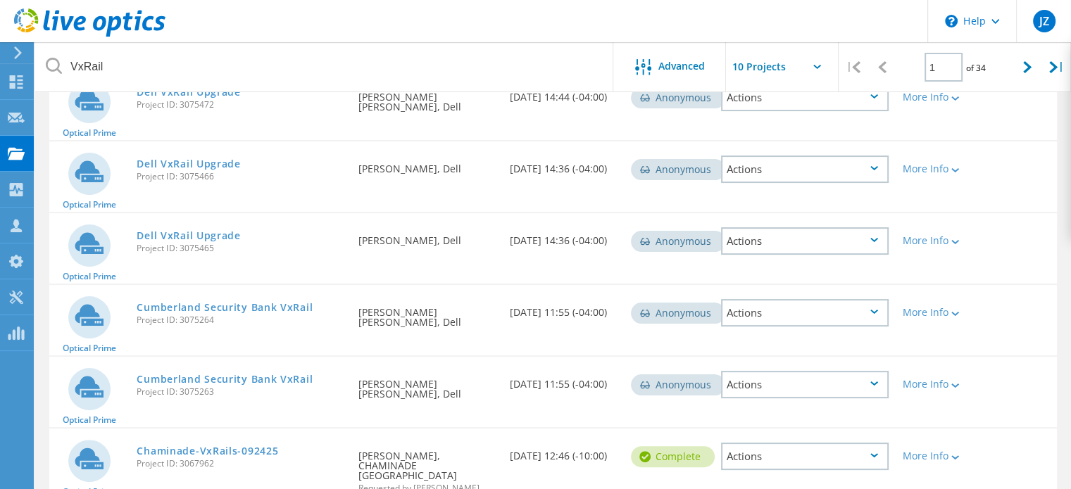
scroll to position [282, 0]
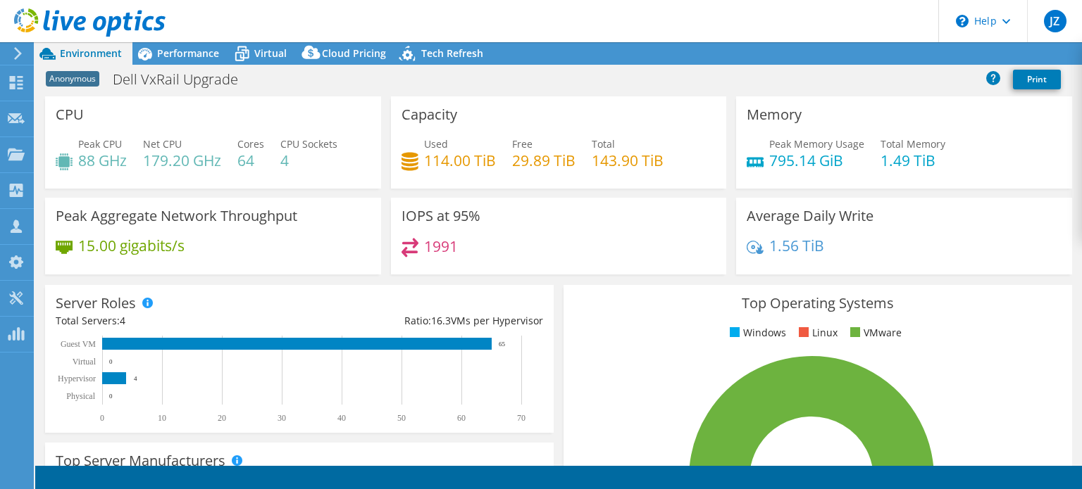
select select "USD"
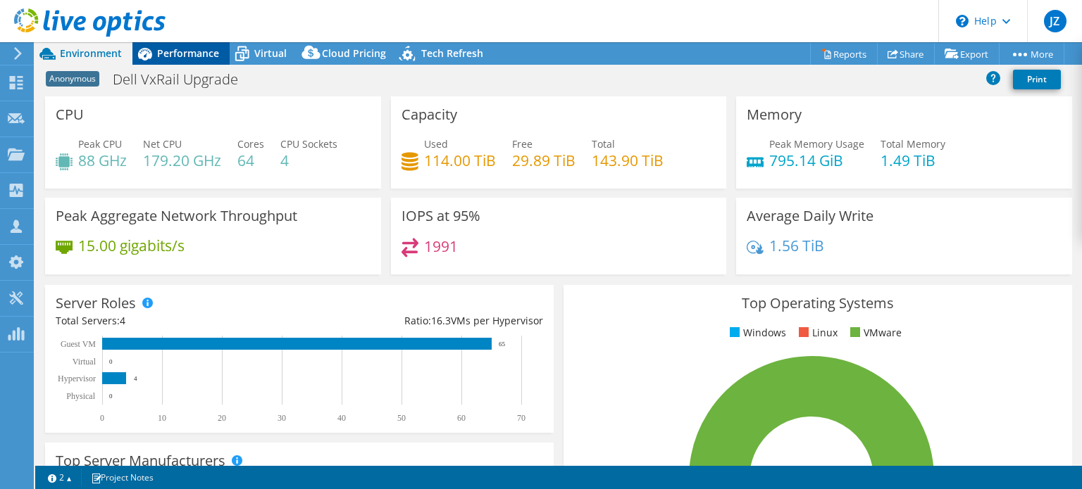
click at [192, 47] on span "Performance" at bounding box center [188, 52] width 62 height 13
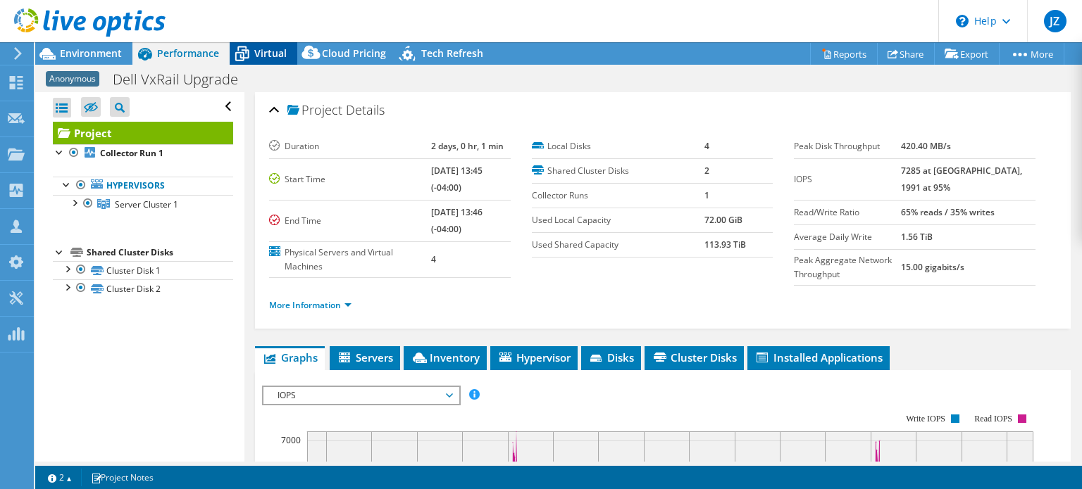
click at [256, 54] on span "Virtual" at bounding box center [270, 52] width 32 height 13
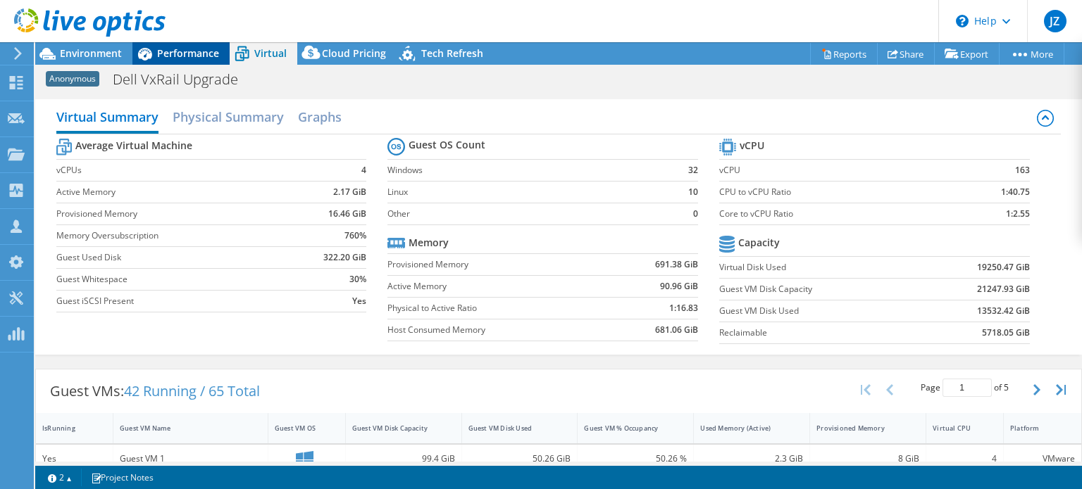
click at [194, 54] on span "Performance" at bounding box center [188, 52] width 62 height 13
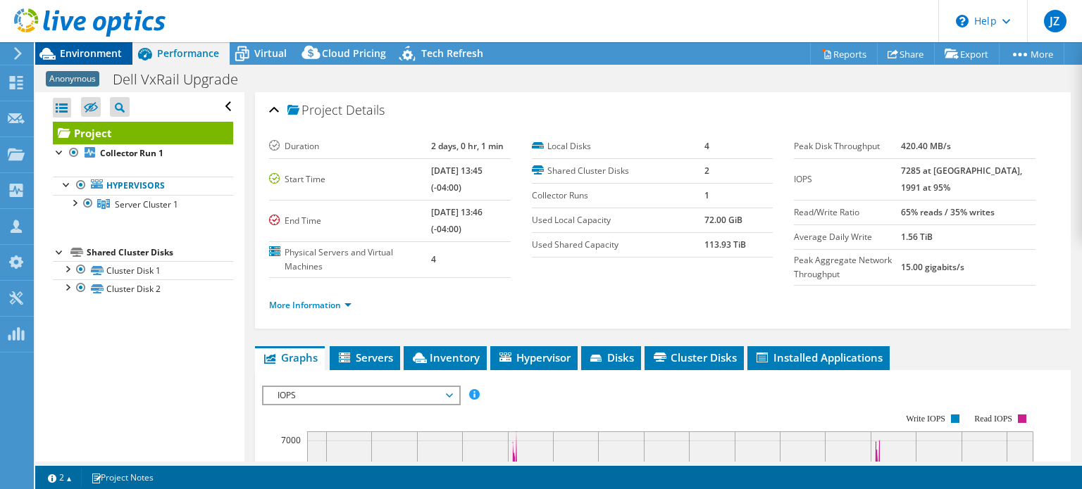
click at [86, 54] on span "Environment" at bounding box center [91, 52] width 62 height 13
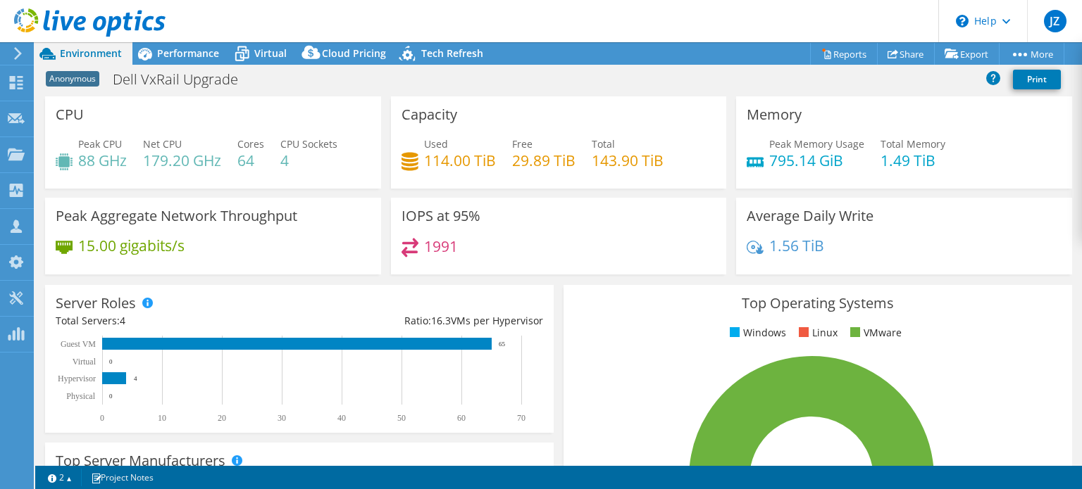
select select "USD"
